Goal: Learn about a topic

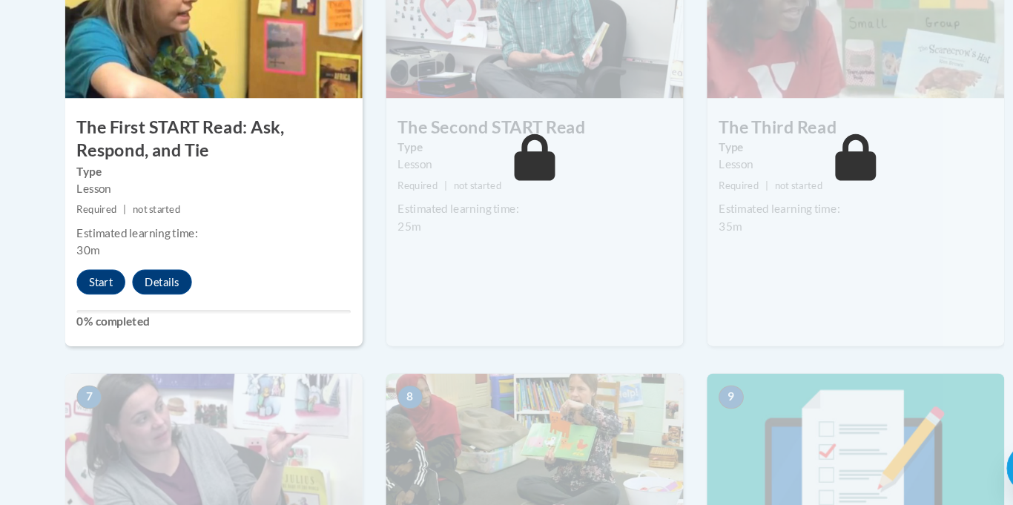
scroll to position [937, 0]
click at [96, 299] on button "Start" at bounding box center [96, 293] width 46 height 24
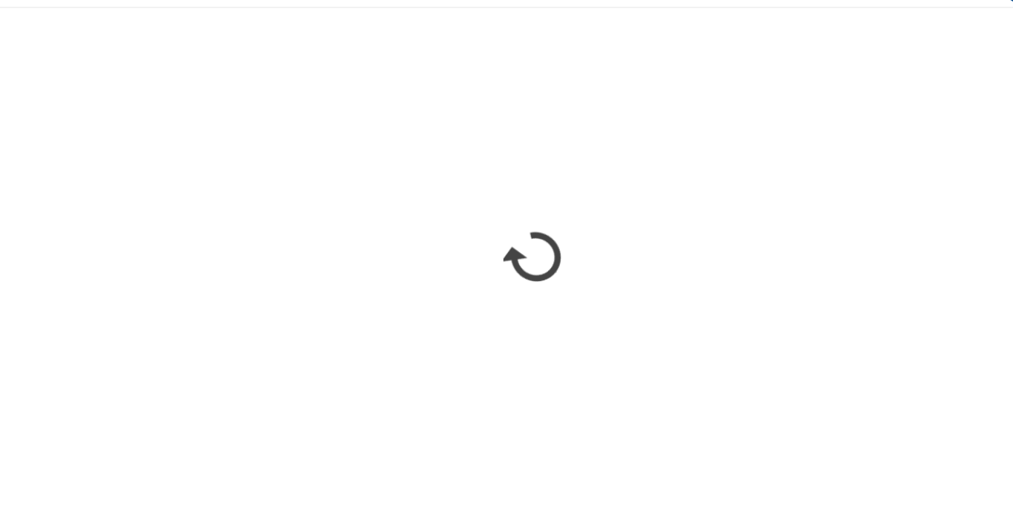
scroll to position [0, 0]
